Goal: Transaction & Acquisition: Purchase product/service

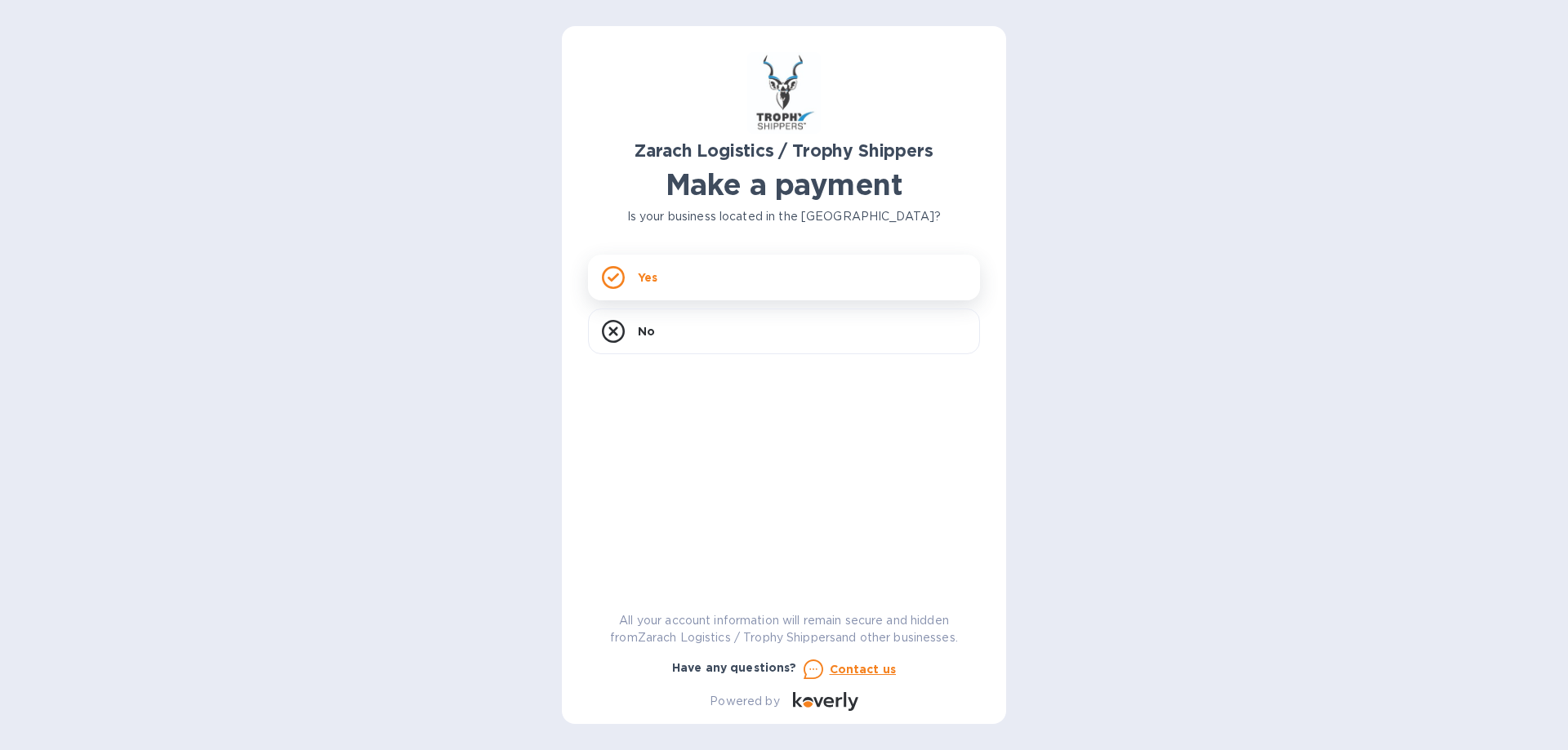
click at [844, 279] on div "Yes" at bounding box center [783, 278] width 392 height 46
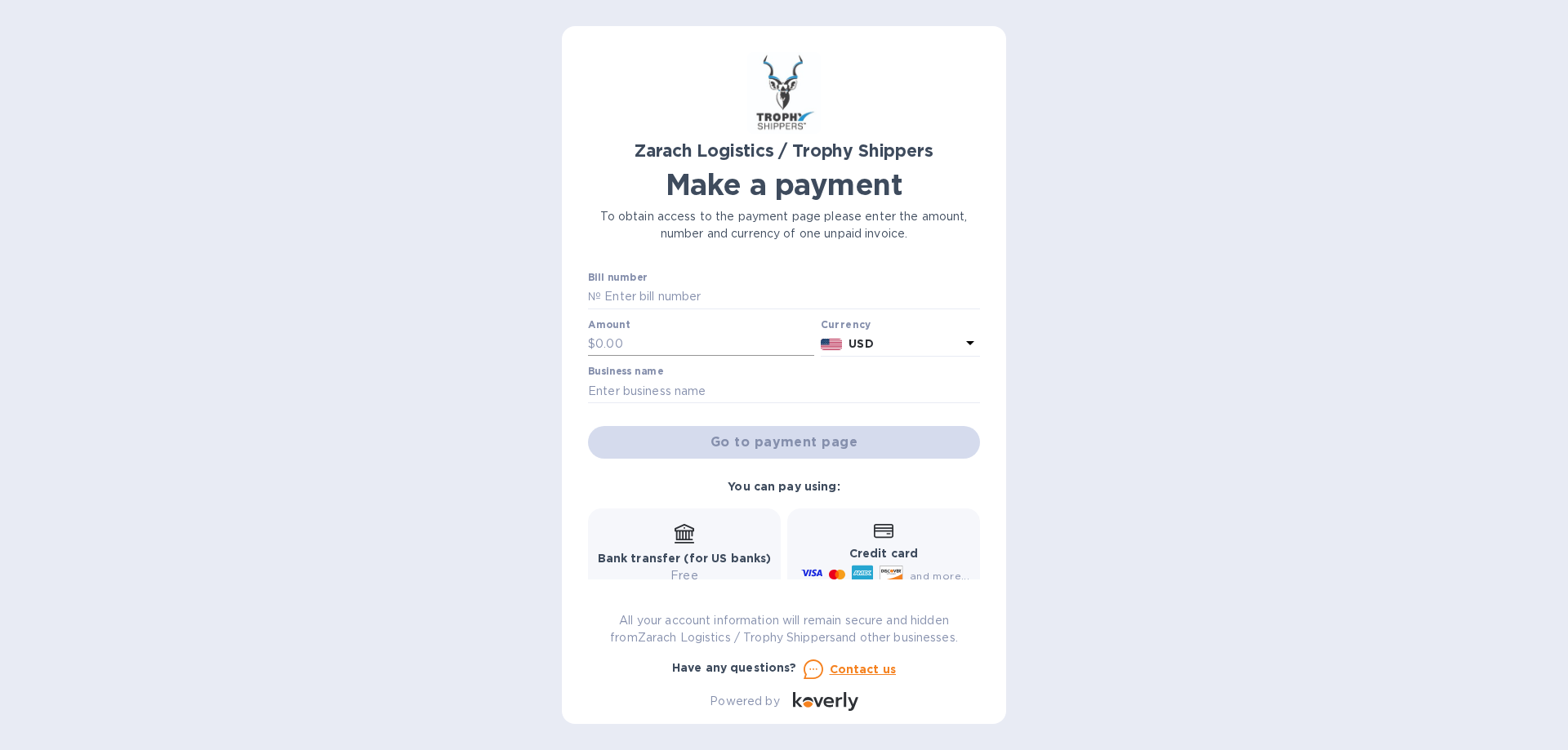
click at [665, 345] on input "text" at bounding box center [704, 345] width 219 height 25
type input "590.00"
click at [664, 291] on input "text" at bounding box center [790, 297] width 379 height 25
type input "B00170900 & B00171436"
click at [676, 388] on input "text" at bounding box center [783, 391] width 392 height 25
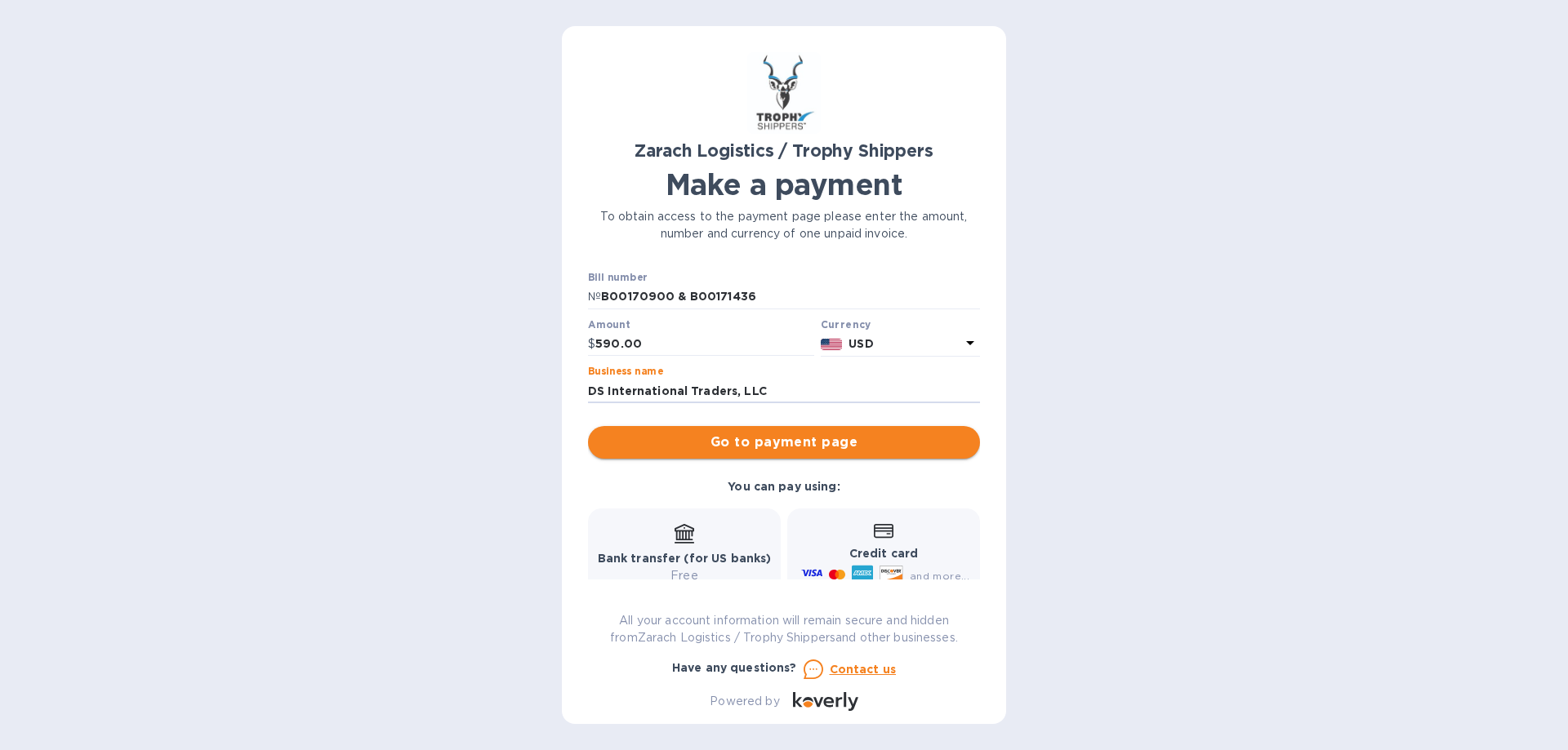
type input "DS International Traders, LLC"
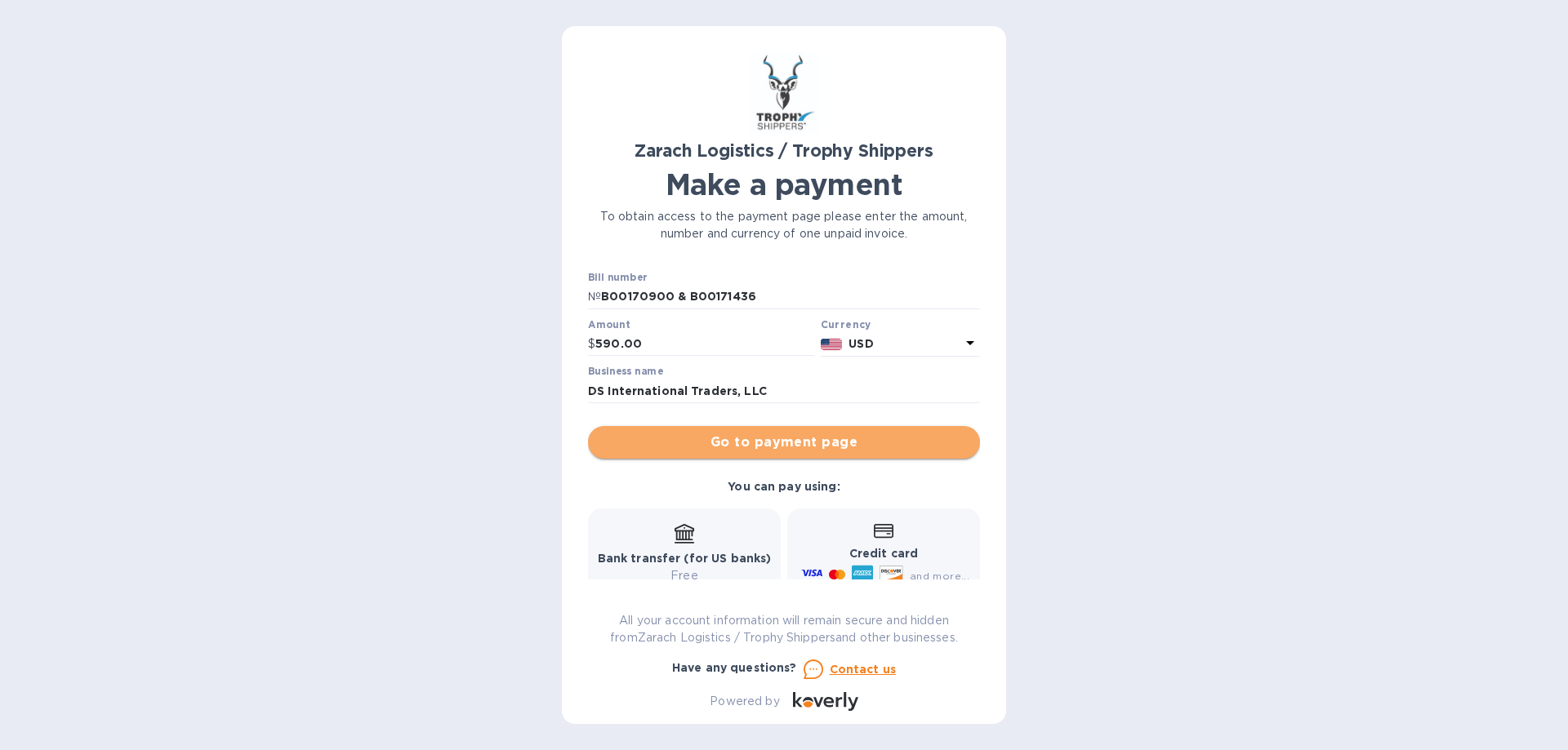
click at [877, 443] on span "Go to payment page" at bounding box center [784, 443] width 366 height 19
